Goal: Task Accomplishment & Management: Manage account settings

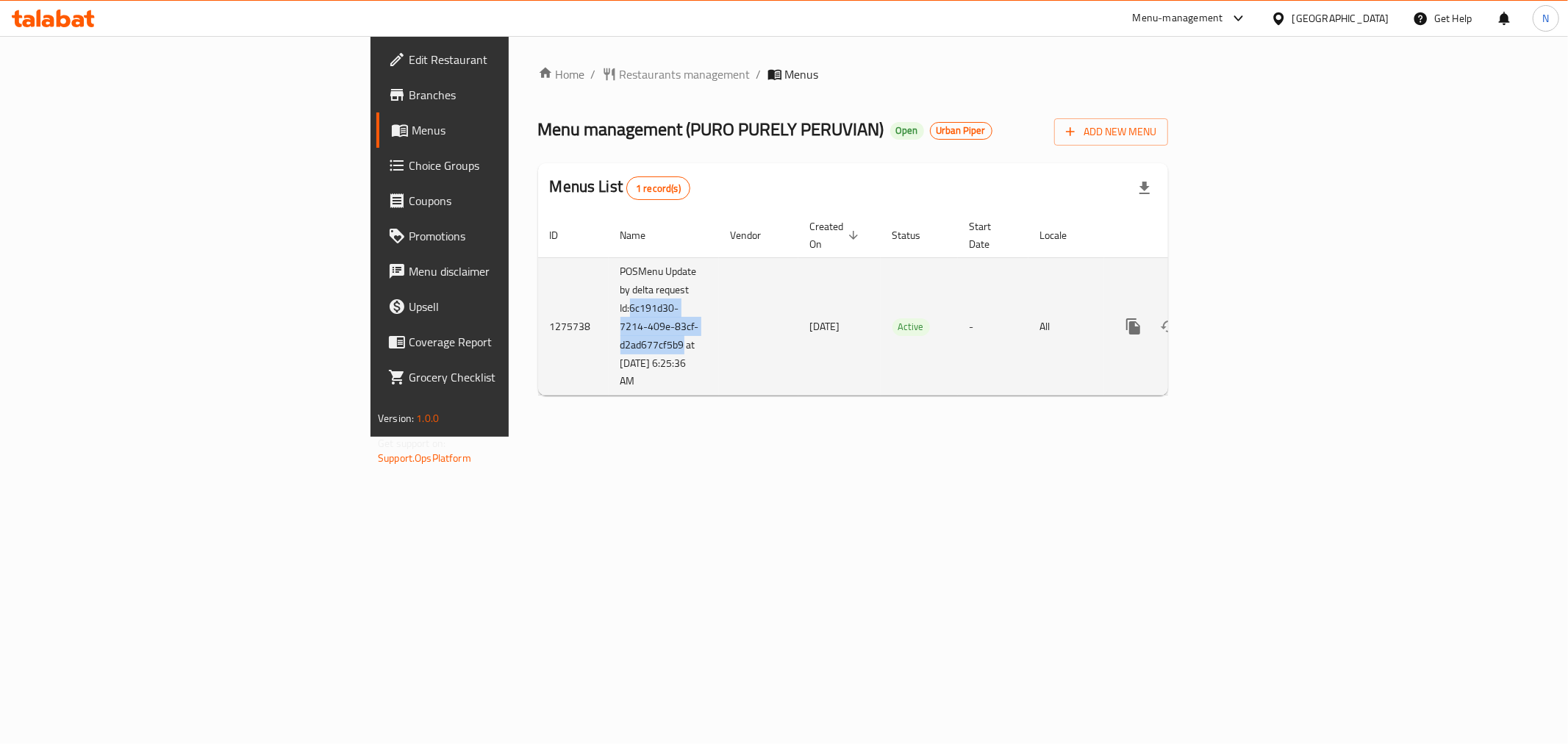
drag, startPoint x: 382, startPoint y: 289, endPoint x: 436, endPoint y: 328, distance: 66.6
click at [608, 328] on td "POSMenu Update by delta request Id:6c191d30-7214-409e-83cf-d2ad677cf5b9 at [DAT…" at bounding box center [664, 327] width 110 height 139
copy td "6c191d30-7214-409e-83cf-d2ad677cf5b9"
click at [1248, 317] on icon "enhanced table" at bounding box center [1238, 326] width 18 height 18
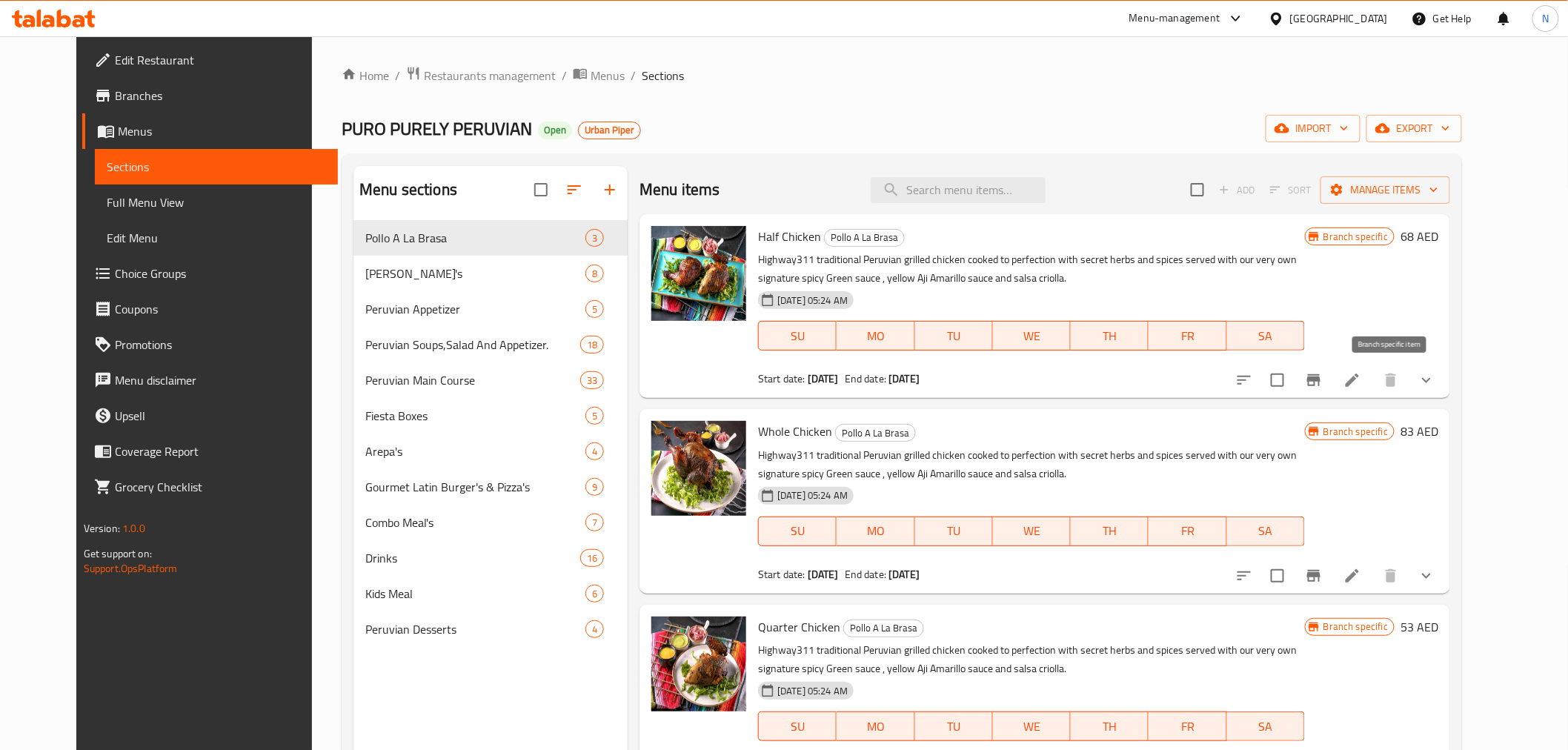
click at [1321, 378] on icon "Branch-specific-item" at bounding box center [1314, 380] width 13 height 12
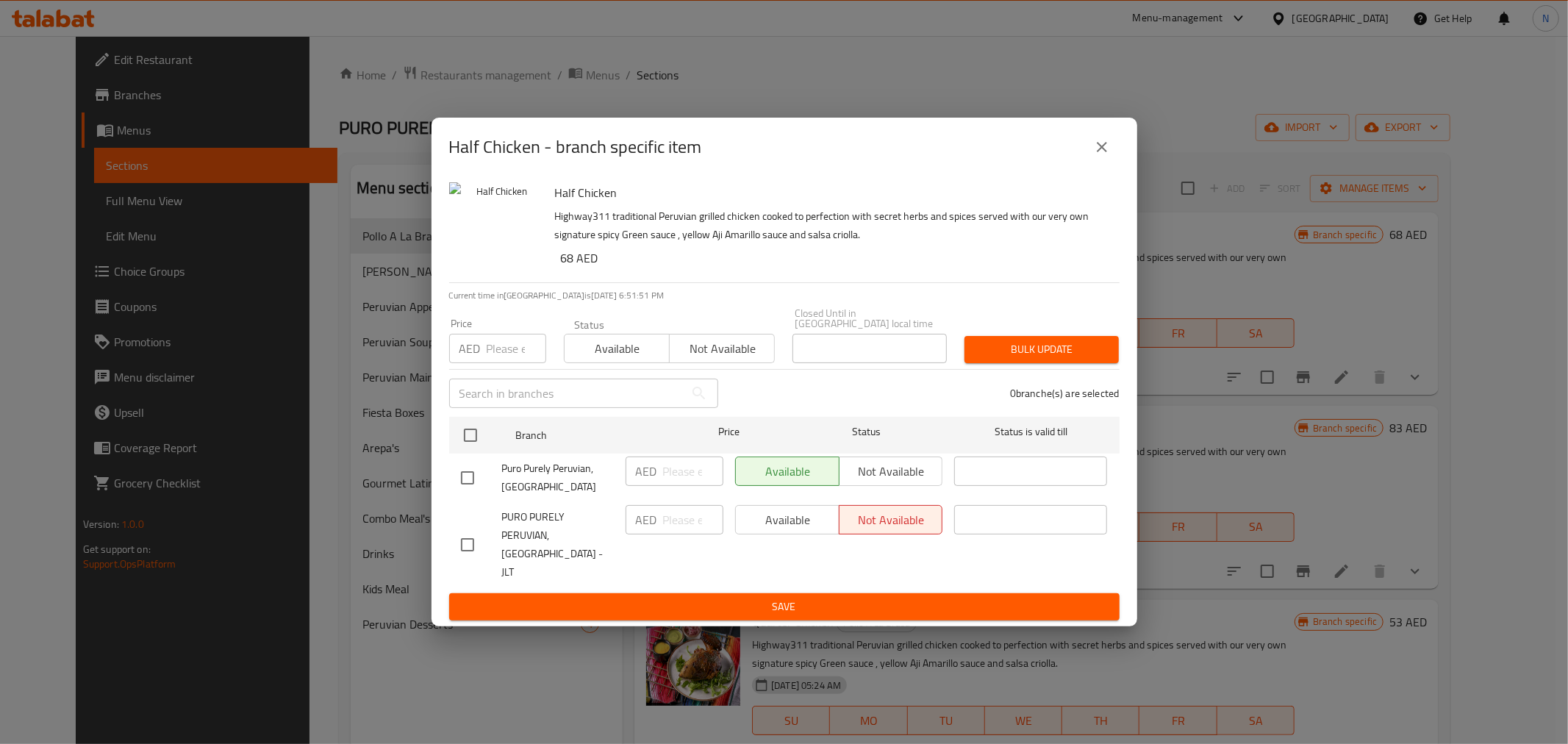
click at [1104, 153] on icon "close" at bounding box center [1102, 147] width 10 height 10
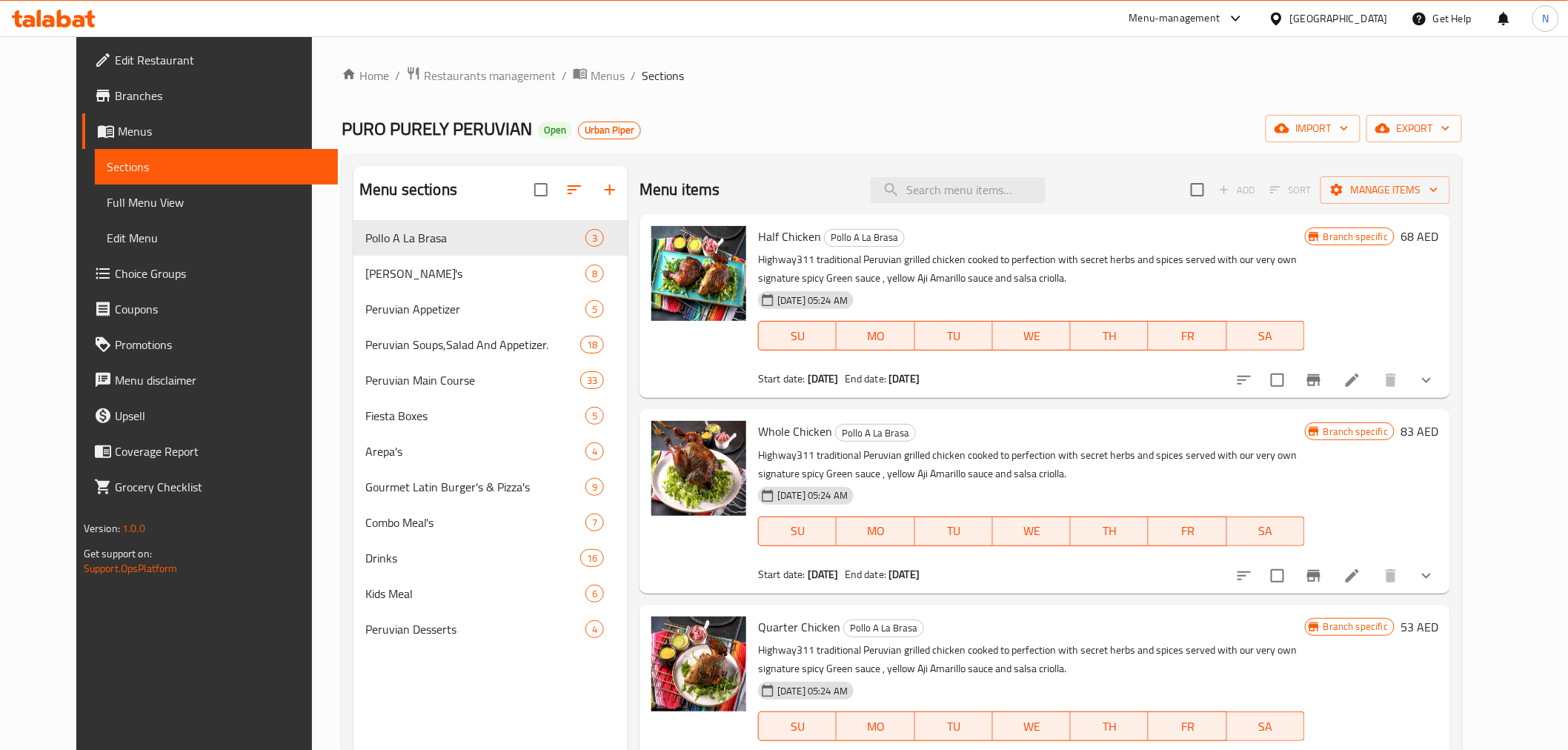
drag, startPoint x: 72, startPoint y: 197, endPoint x: 667, endPoint y: 93, distance: 604.0
click at [107, 197] on span "Full Menu View" at bounding box center [216, 202] width 219 height 18
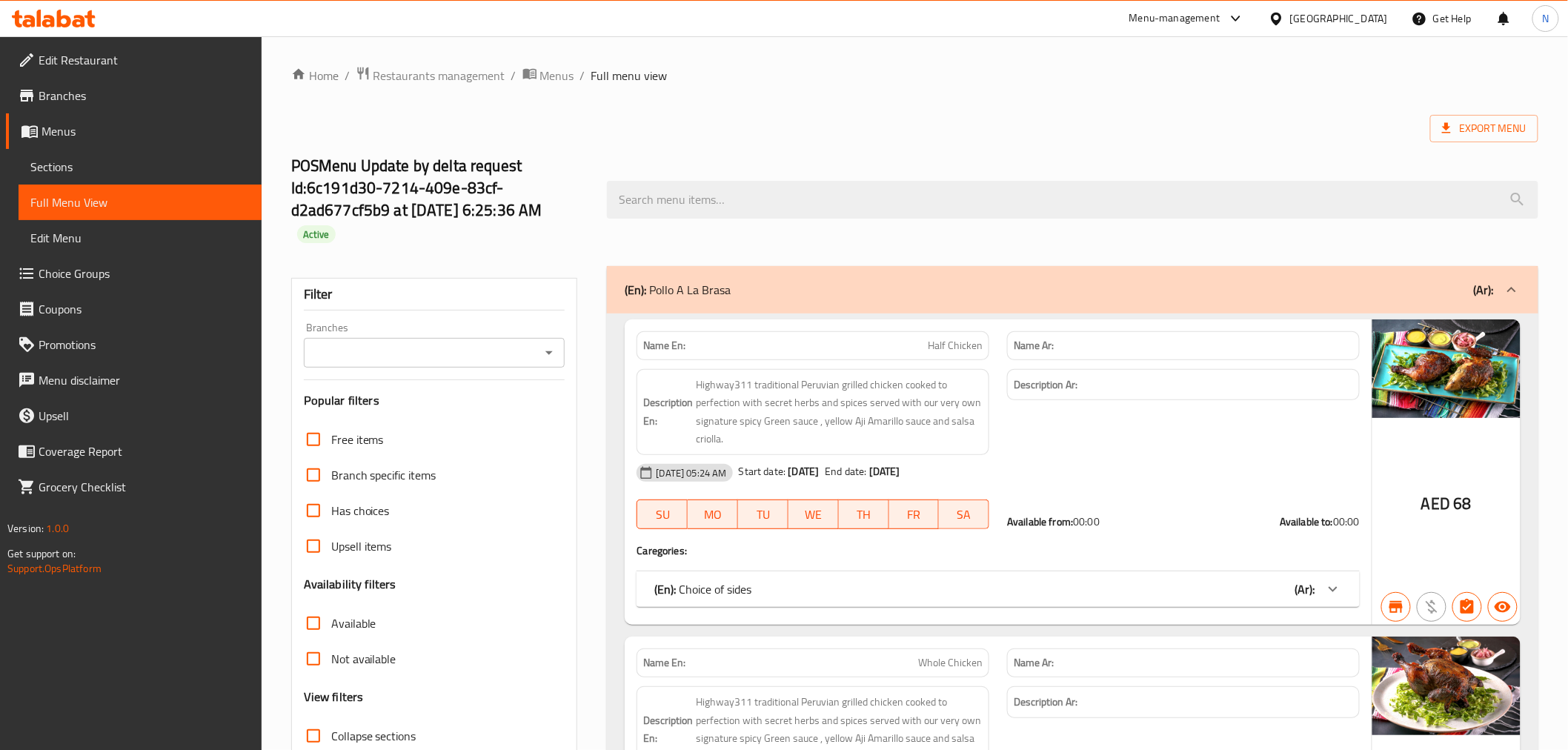
click at [492, 357] on input "Branches" at bounding box center [423, 353] width 228 height 21
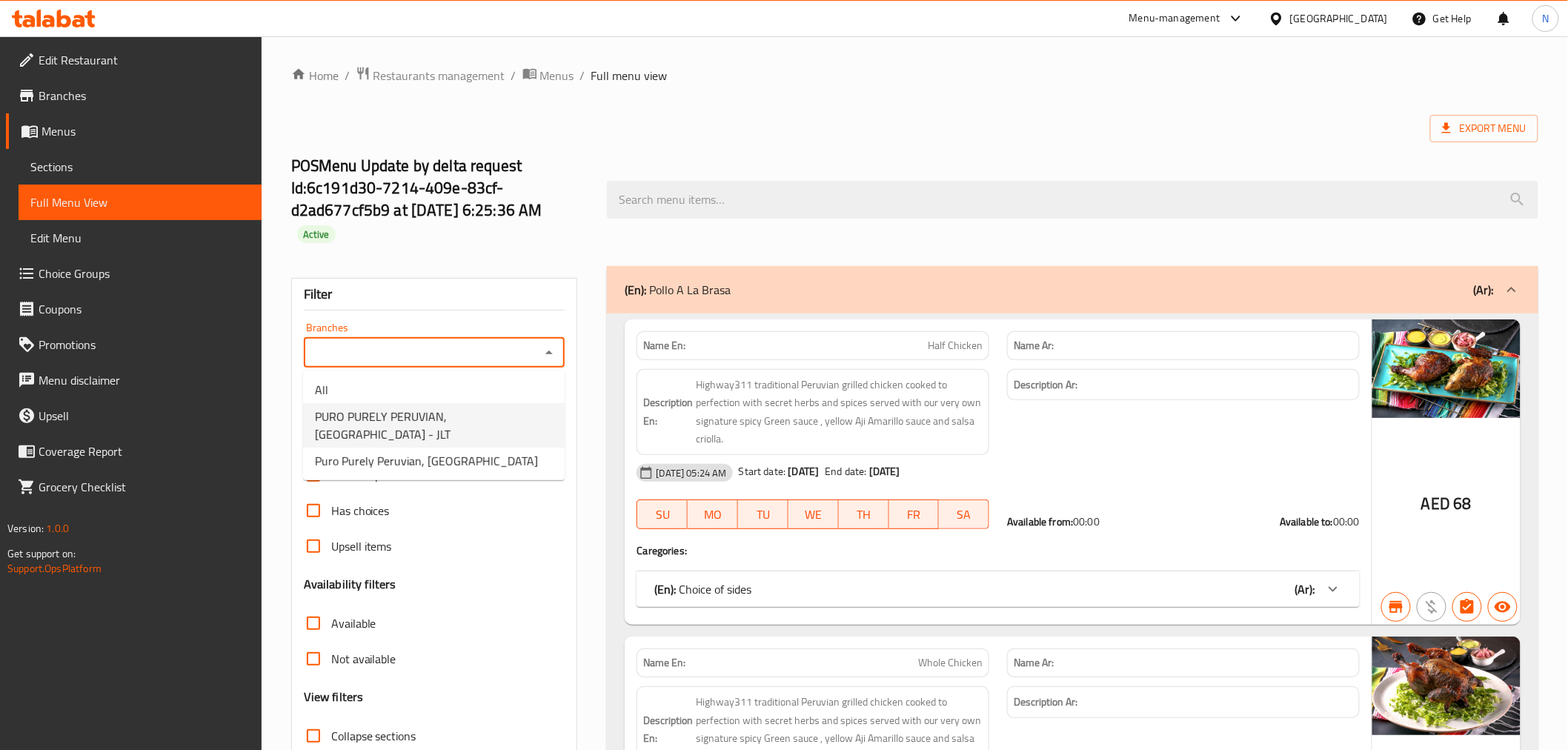
click at [426, 425] on span "PURO PURELY PERUVIAN, [GEOGRAPHIC_DATA] - JLT" at bounding box center [434, 425] width 238 height 36
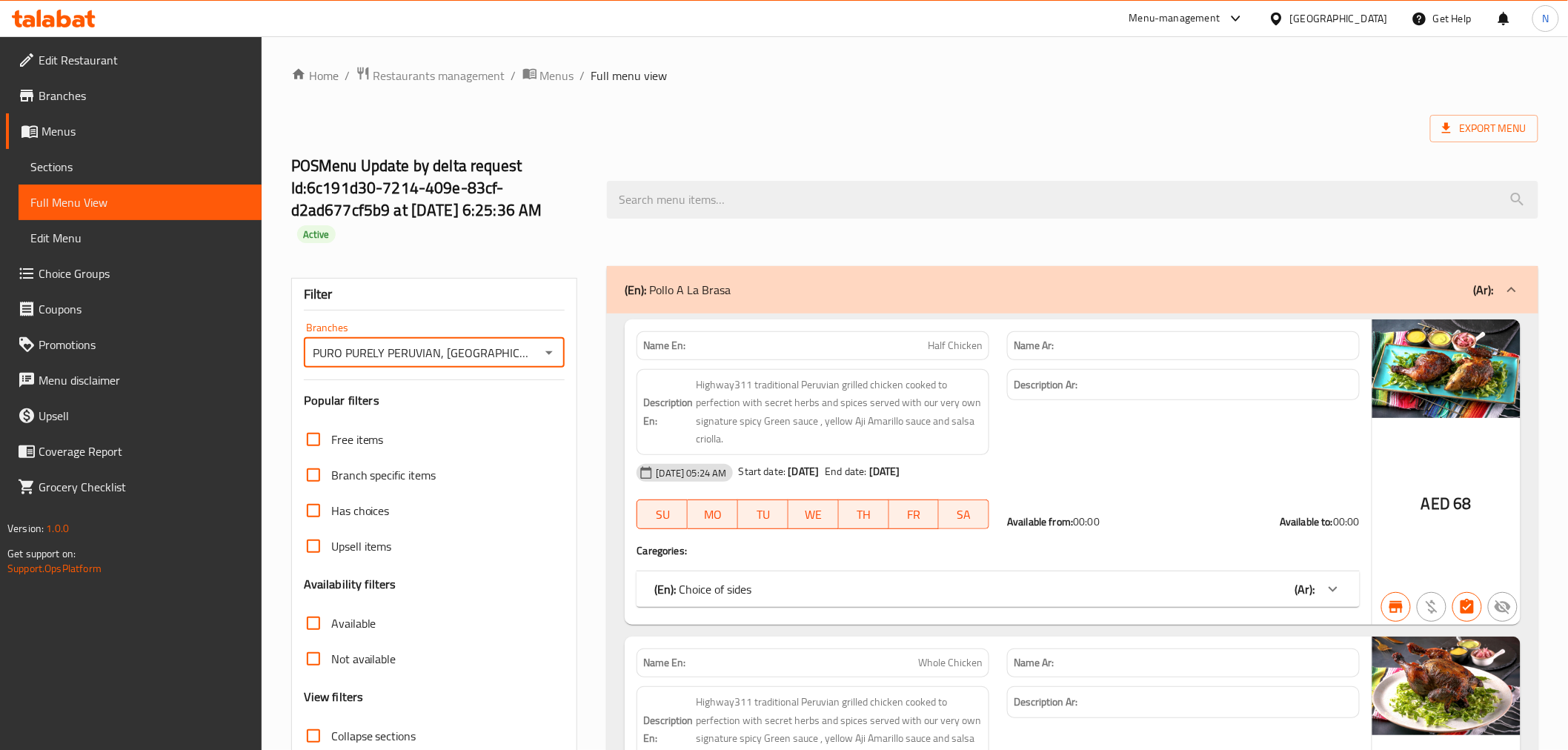
click at [444, 357] on input "PURO PURELY PERUVIAN, [GEOGRAPHIC_DATA] - JLT" at bounding box center [423, 353] width 228 height 21
paste input "uro Purely Peruvian, [GEOGRAPHIC_DATA]"
type input "Puro Purely Peruvian, [GEOGRAPHIC_DATA]"
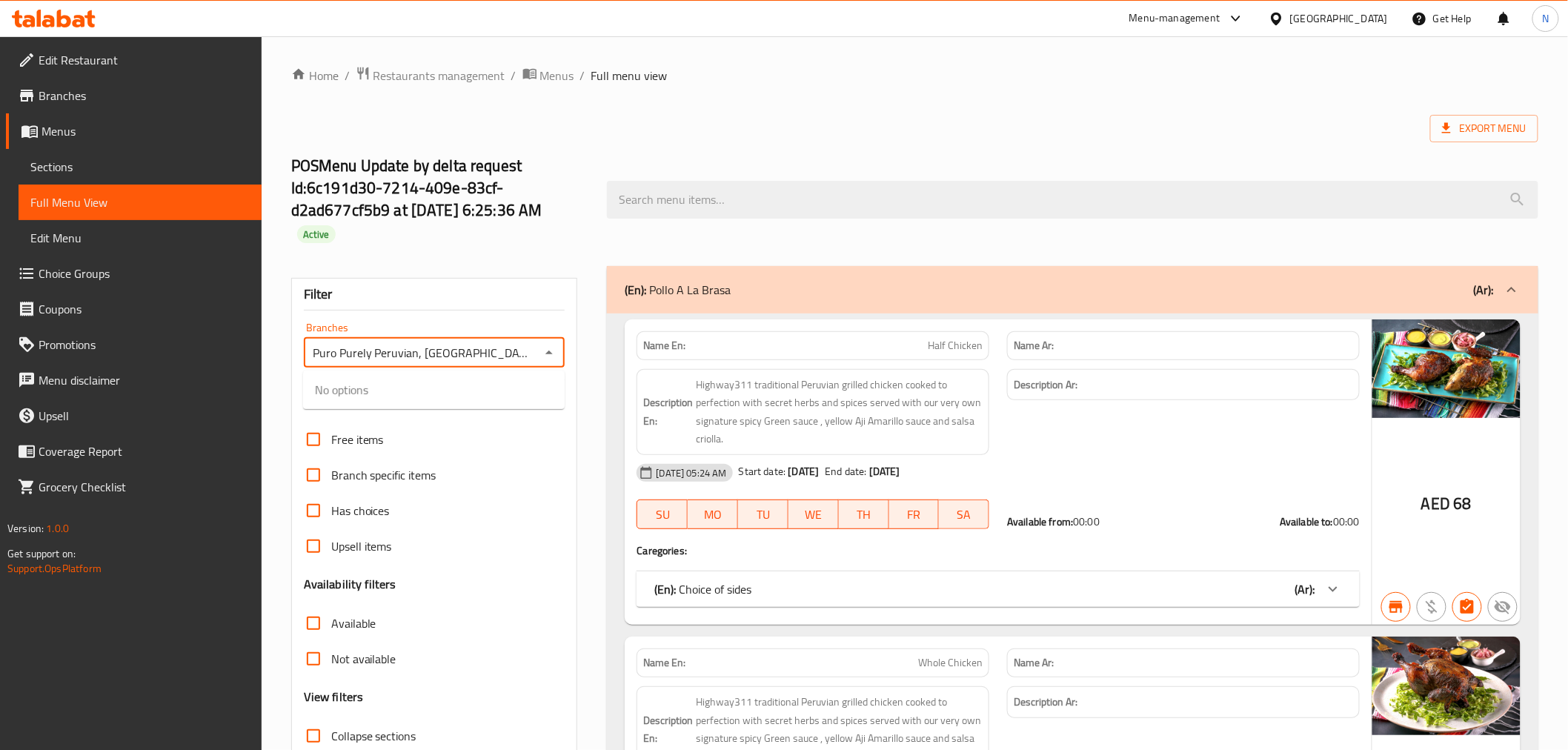
click at [550, 352] on icon "Close" at bounding box center [549, 352] width 8 height 4
click at [494, 353] on input "Puro Purely Peruvian, [GEOGRAPHIC_DATA]" at bounding box center [423, 353] width 228 height 21
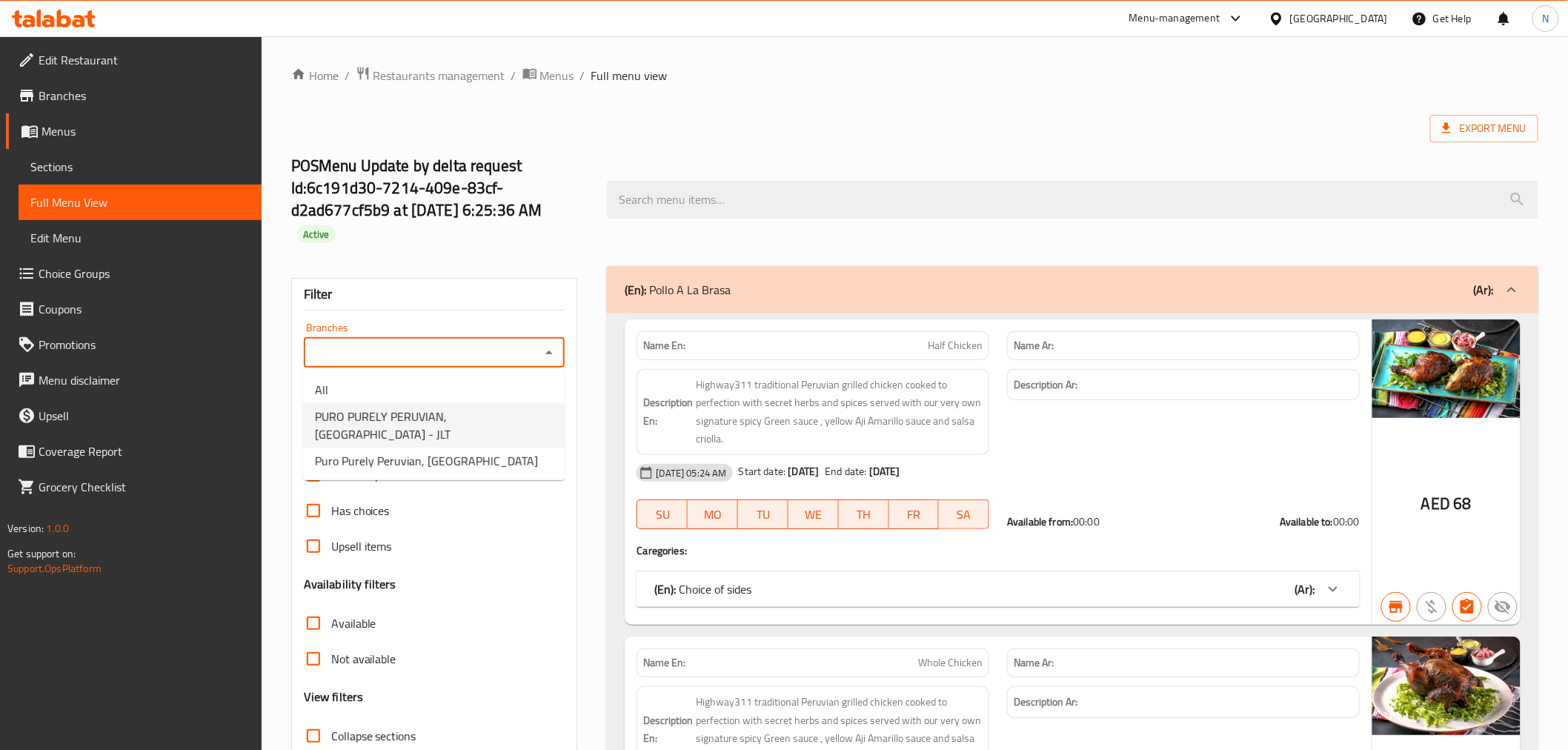
click at [496, 351] on input "Branches" at bounding box center [423, 353] width 228 height 21
click at [480, 457] on span "Puro Purely Peruvian, [GEOGRAPHIC_DATA]" at bounding box center [427, 460] width 223 height 18
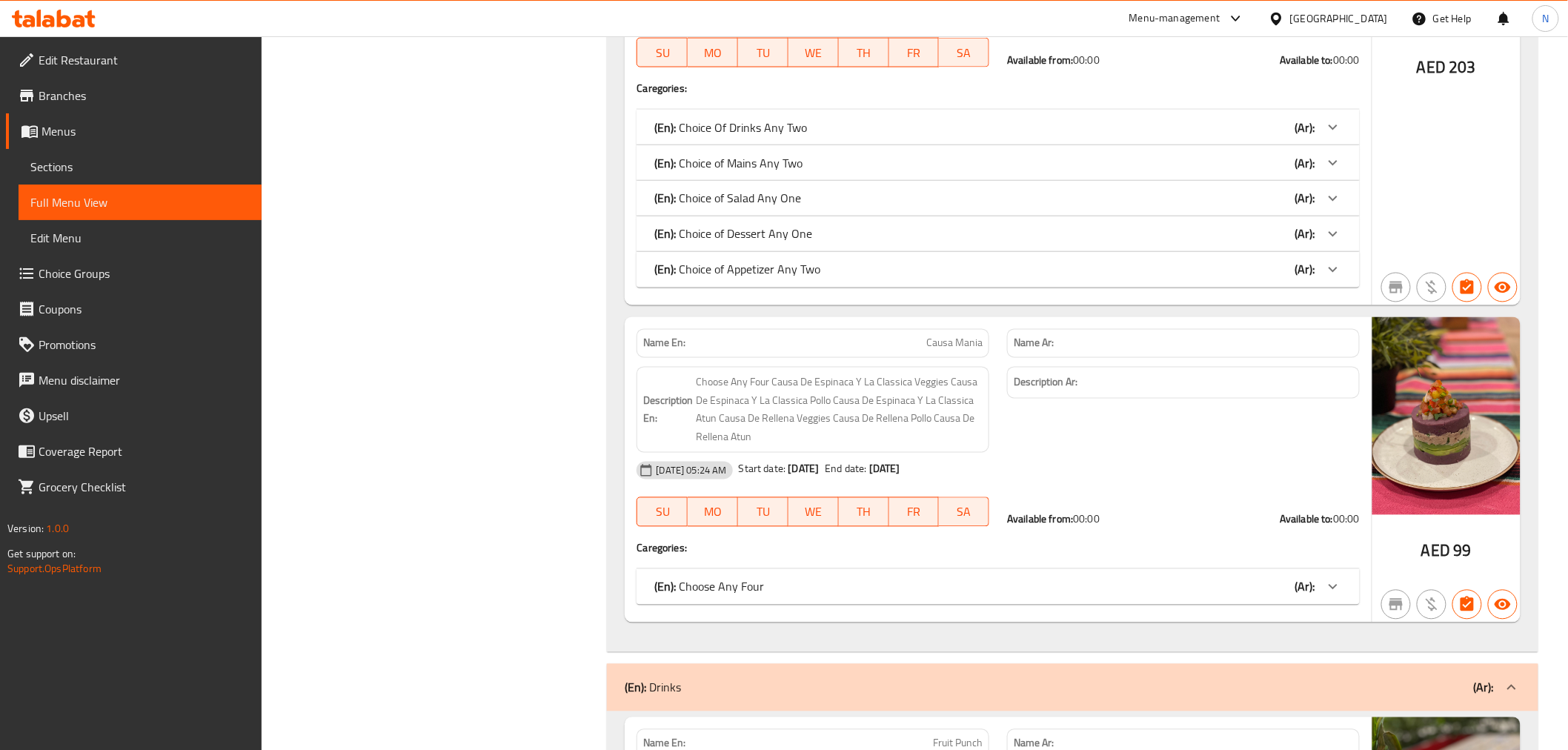
scroll to position [33390, 0]
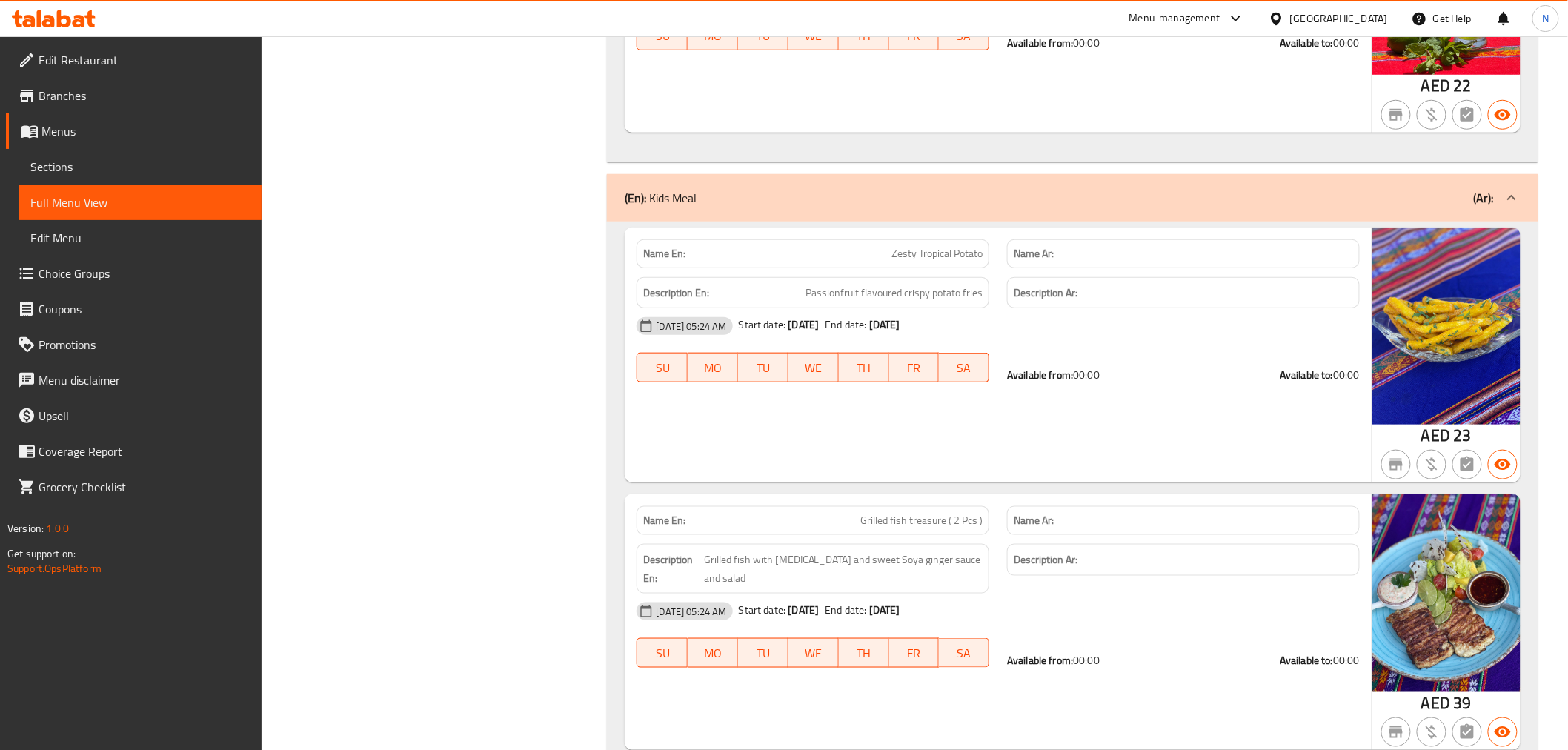
type input "Puro Purely Peruvian, [GEOGRAPHIC_DATA]"
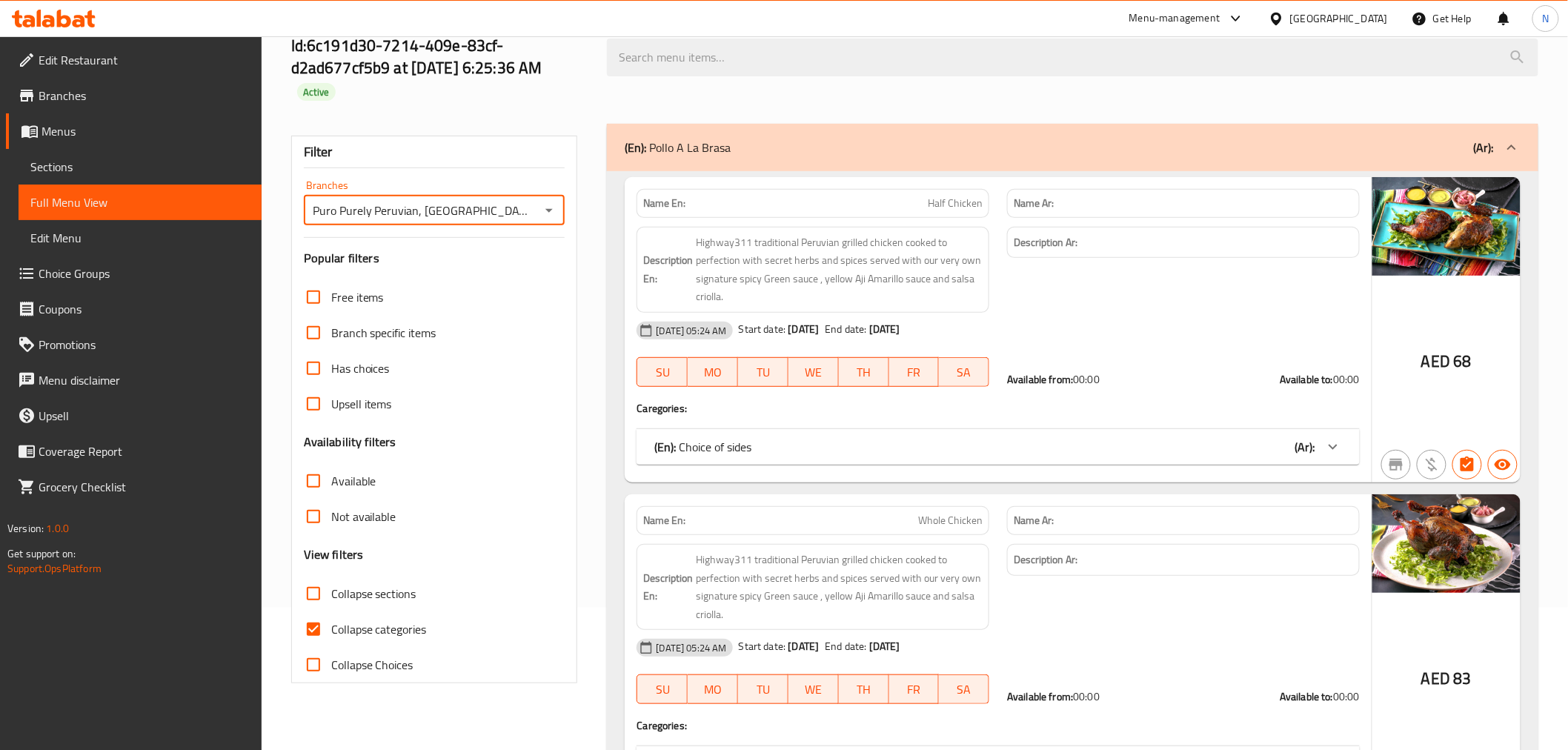
scroll to position [0, 0]
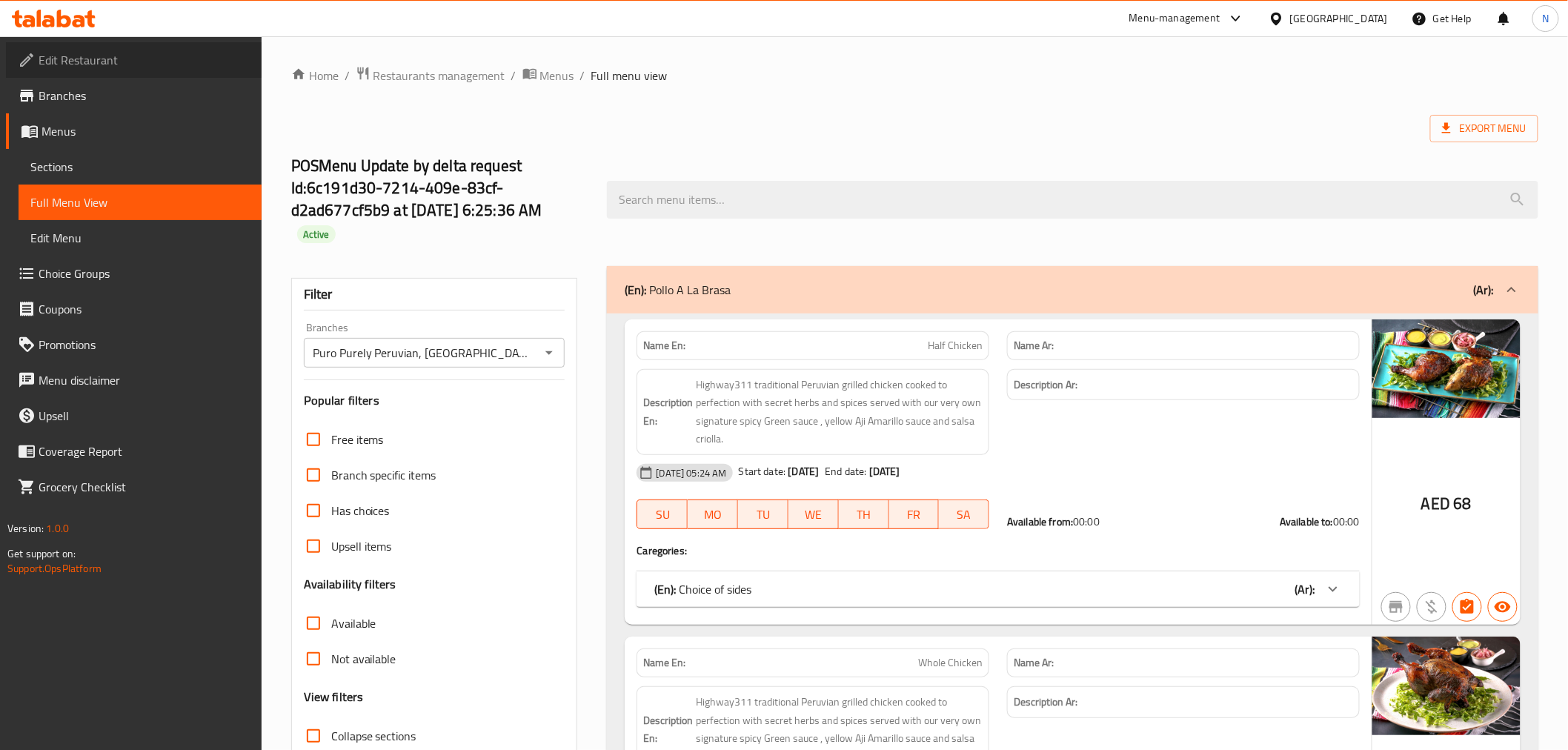
drag, startPoint x: 120, startPoint y: 64, endPoint x: 137, endPoint y: 77, distance: 21.4
click at [120, 63] on span "Edit Restaurant" at bounding box center [144, 59] width 211 height 18
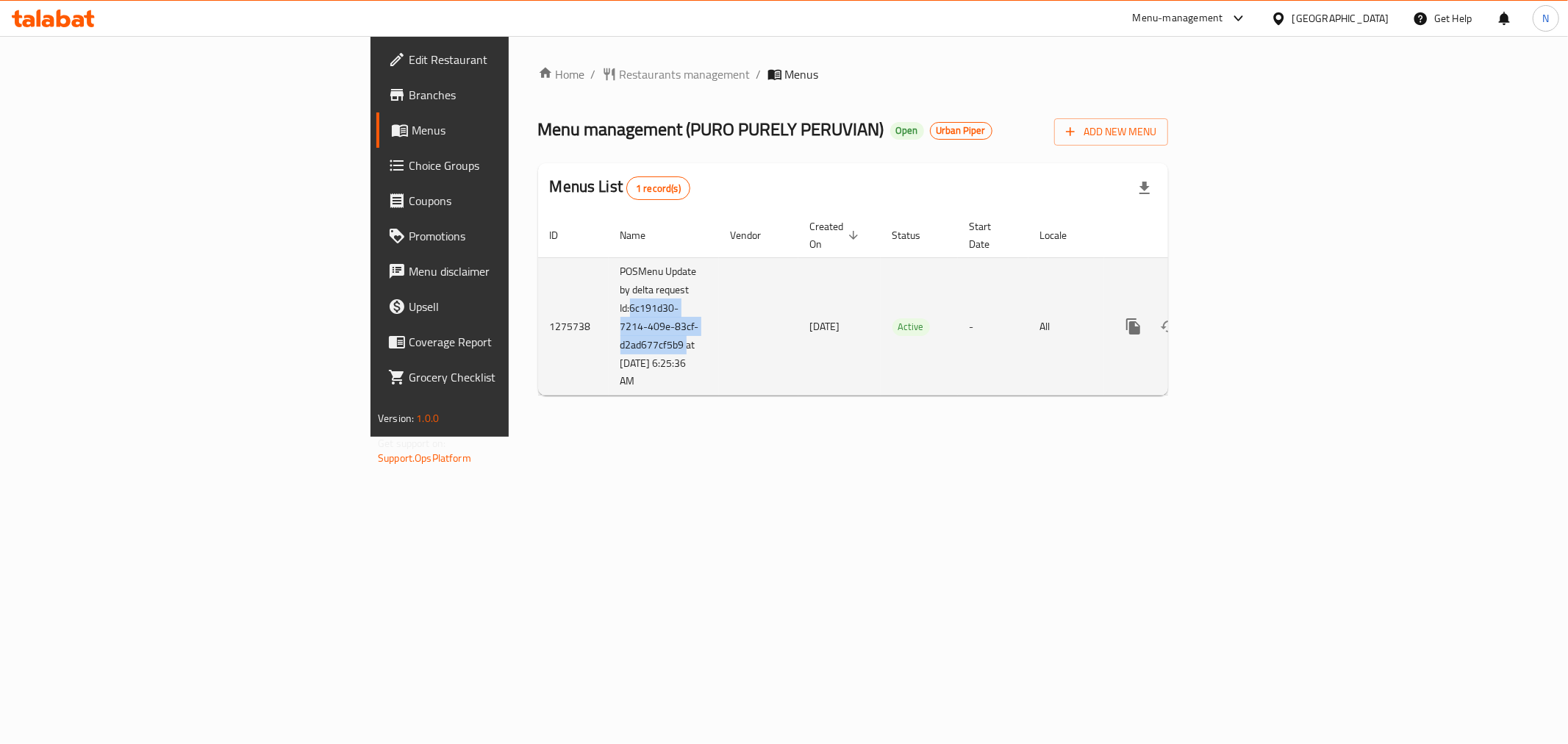
drag, startPoint x: 383, startPoint y: 288, endPoint x: 437, endPoint y: 327, distance: 66.6
click at [608, 327] on td "POSMenu Update by delta request Id:6c191d30-7214-409e-83cf-d2ad677cf5b9 at [DAT…" at bounding box center [664, 327] width 110 height 139
copy td "6c191d30-7214-409e-83cf-d2ad677cf5b9"
drag, startPoint x: 436, startPoint y: 327, endPoint x: 453, endPoint y: 369, distance: 45.3
click at [608, 369] on td "POSMenu Update by delta request Id:6c191d30-7214-409e-83cf-d2ad677cf5b9 at [DAT…" at bounding box center [664, 327] width 110 height 139
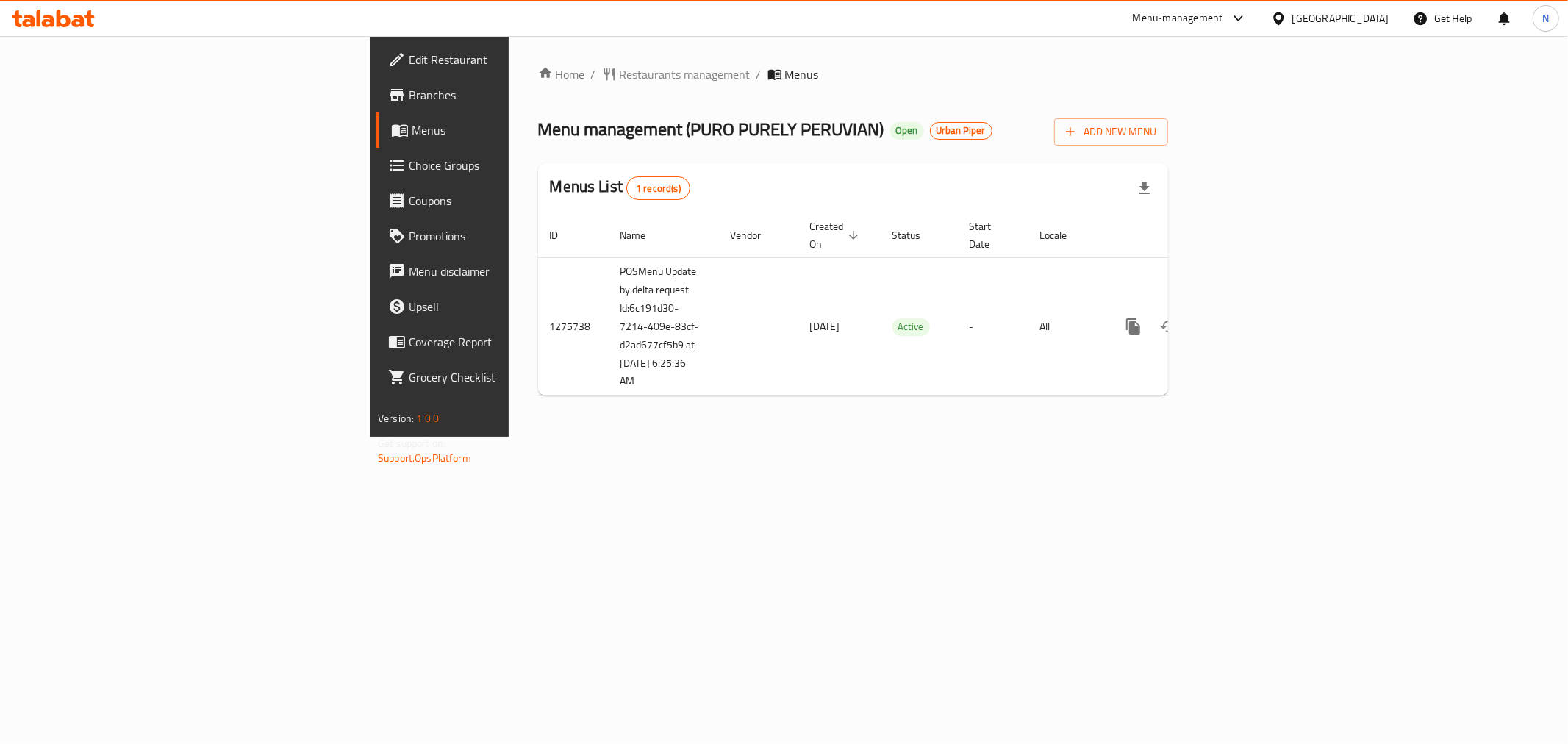
copy td "at 9/28/2025 6:25:36 AM"
